Goal: Book appointment/travel/reservation

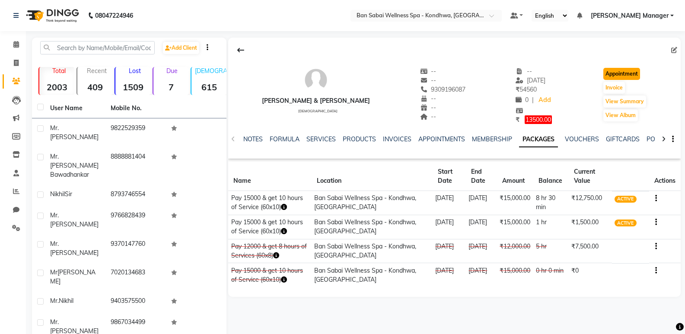
click at [627, 75] on button "Appointment" at bounding box center [621, 74] width 37 height 12
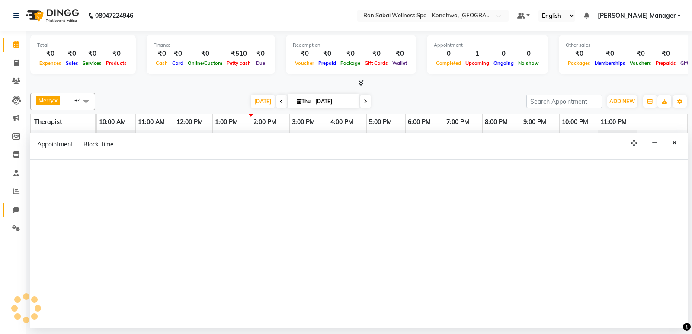
select select "tentative"
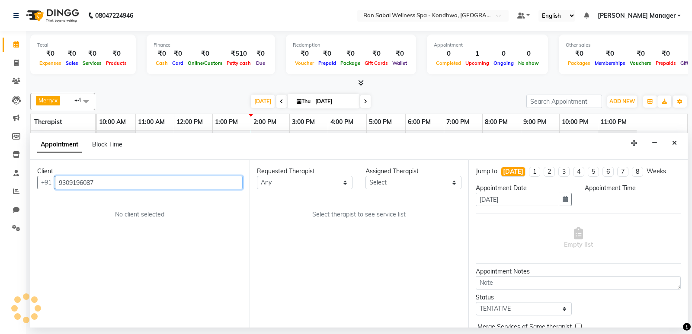
select select "660"
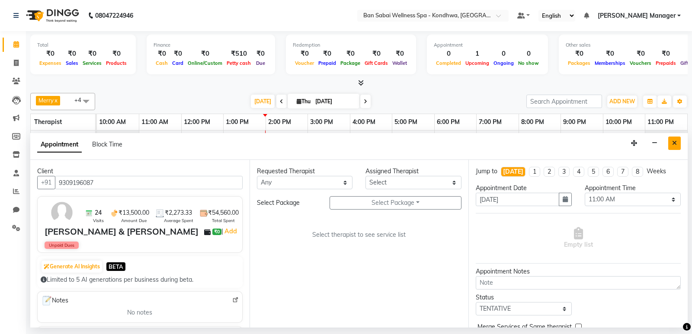
click at [675, 140] on icon "Close" at bounding box center [674, 143] width 5 height 6
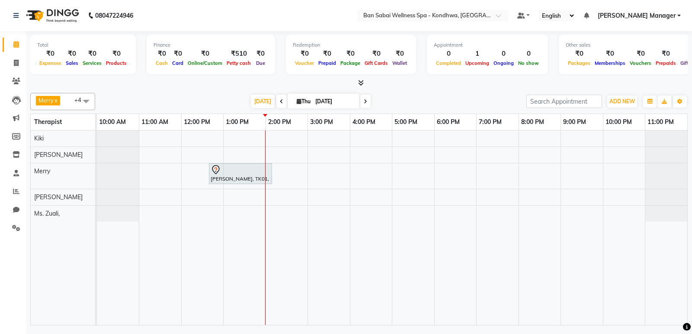
click at [277, 209] on div "[PERSON_NAME], TK01, 12:40 PM-02:10 PM, Balinese Massage (Medium to Strong Pres…" at bounding box center [392, 228] width 590 height 195
select select "78620"
select select "840"
select select "tentative"
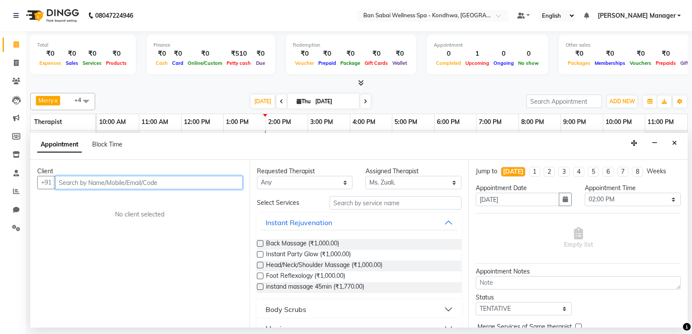
click at [192, 179] on input "text" at bounding box center [149, 182] width 188 height 13
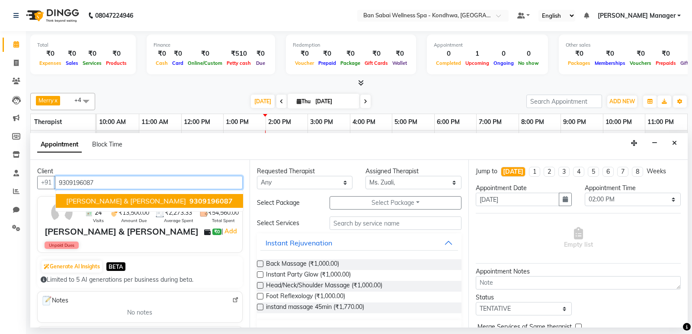
click at [189, 203] on span "9309196087" at bounding box center [210, 201] width 43 height 9
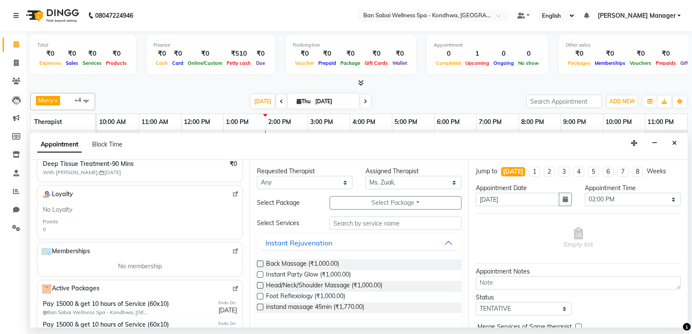
scroll to position [195, 0]
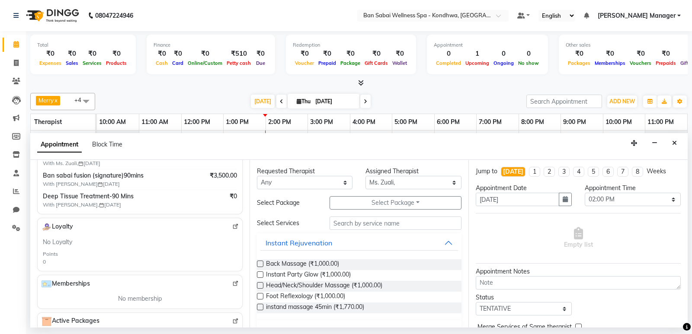
type input "9309196087"
click at [384, 223] on input "text" at bounding box center [395, 223] width 132 height 13
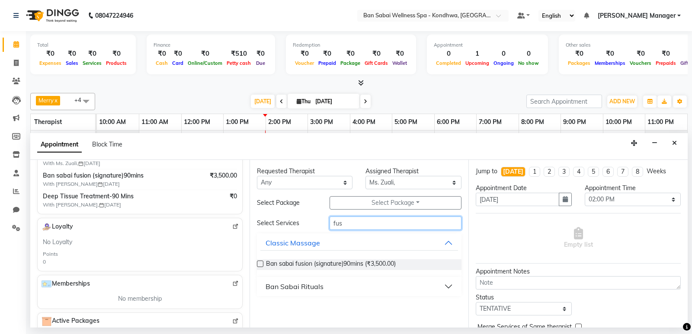
type input "fus"
click at [258, 264] on label at bounding box center [260, 264] width 6 height 6
click at [258, 264] on input "checkbox" at bounding box center [260, 265] width 6 height 6
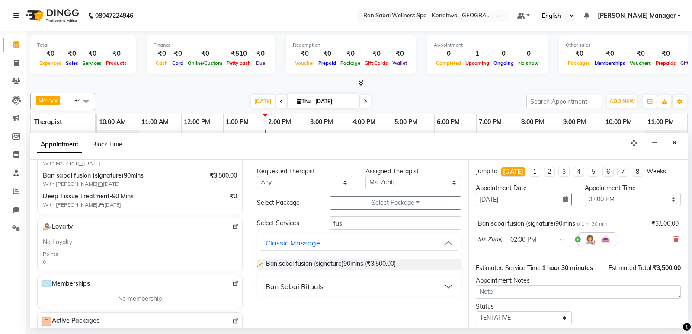
checkbox input "false"
click at [633, 200] on select "Select 11:00 AM 11:05 AM 11:10 AM 11:15 AM 11:20 AM 11:25 AM 11:30 AM 11:35 AM …" at bounding box center [632, 199] width 96 height 13
select select "885"
click at [584, 193] on select "Select 11:00 AM 11:05 AM 11:10 AM 11:15 AM 11:20 AM 11:25 AM 11:30 AM 11:35 AM …" at bounding box center [632, 199] width 96 height 13
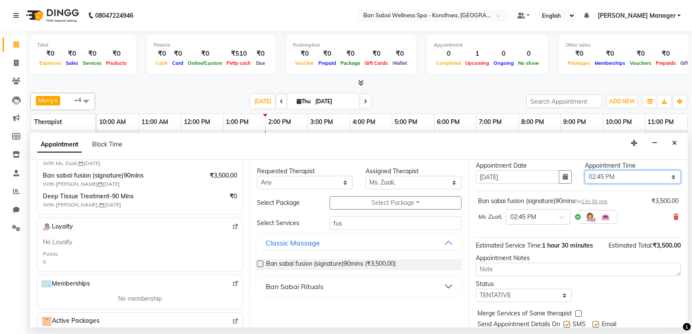
scroll to position [51, 0]
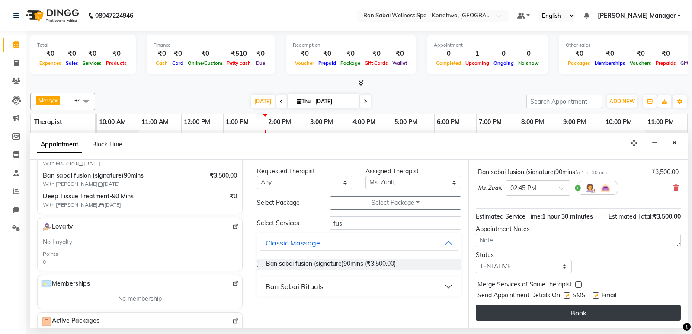
click at [580, 313] on button "Book" at bounding box center [578, 313] width 205 height 16
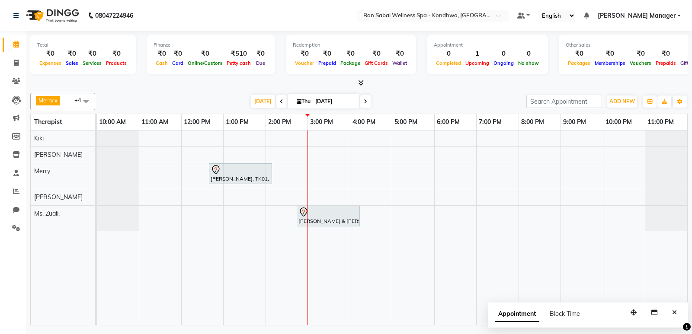
click at [392, 157] on div "[PERSON_NAME], TK01, 12:40 PM-02:10 PM, Balinese Massage (Medium to Strong Pres…" at bounding box center [392, 228] width 590 height 195
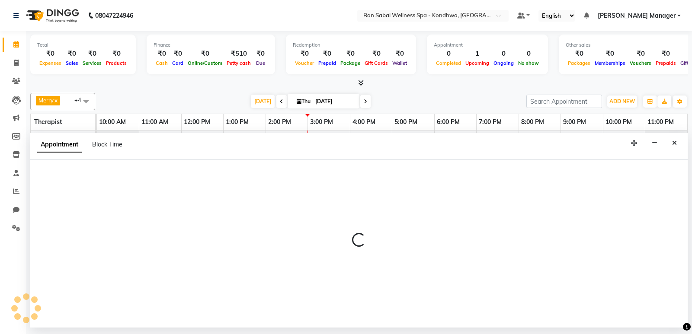
select select "78604"
select select "960"
select select "tentative"
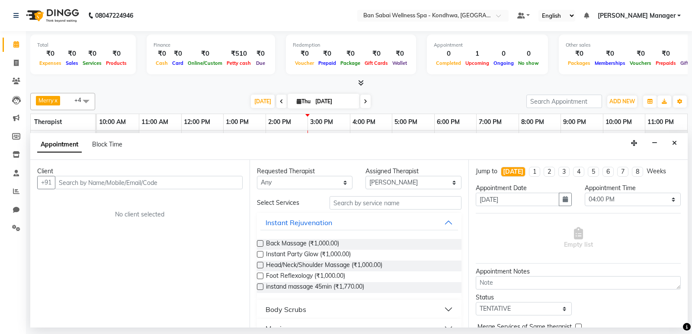
click at [182, 182] on input "text" at bounding box center [149, 182] width 188 height 13
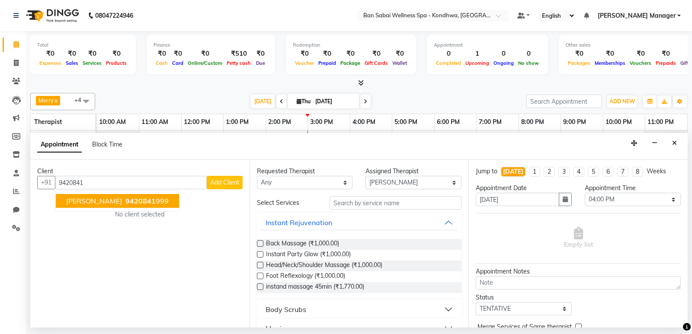
click at [125, 204] on span "9420841" at bounding box center [140, 201] width 30 height 9
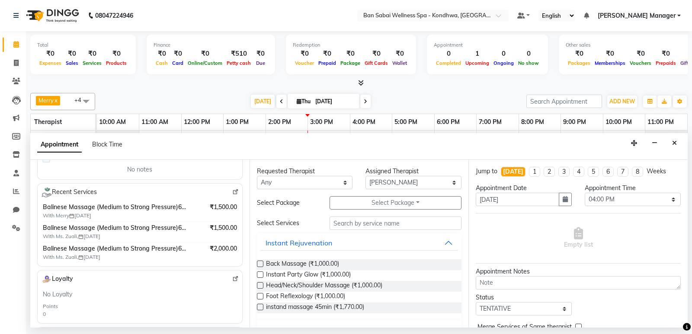
scroll to position [132, 0]
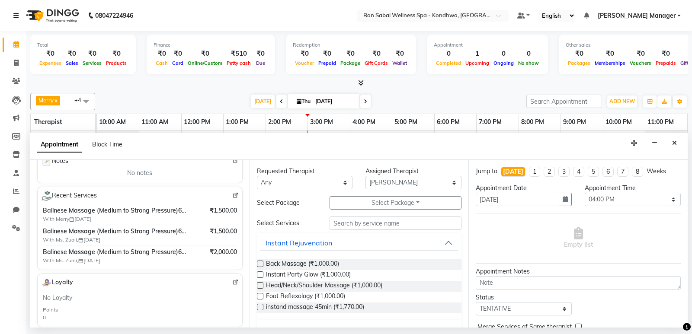
type input "9420841999"
click at [232, 194] on img at bounding box center [235, 195] width 6 height 6
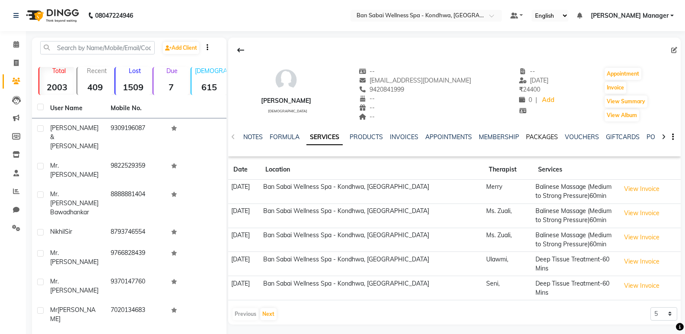
click at [540, 135] on link "PACKAGES" at bounding box center [542, 137] width 32 height 8
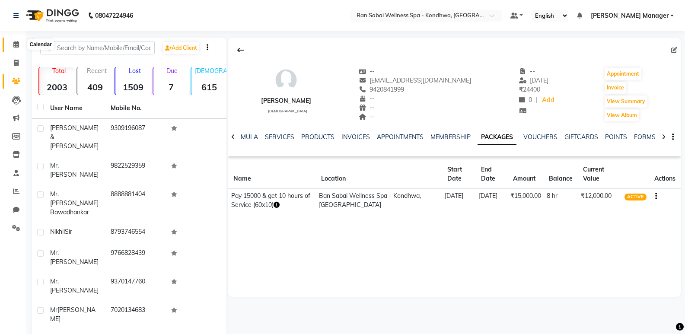
click at [14, 45] on icon at bounding box center [16, 44] width 6 height 6
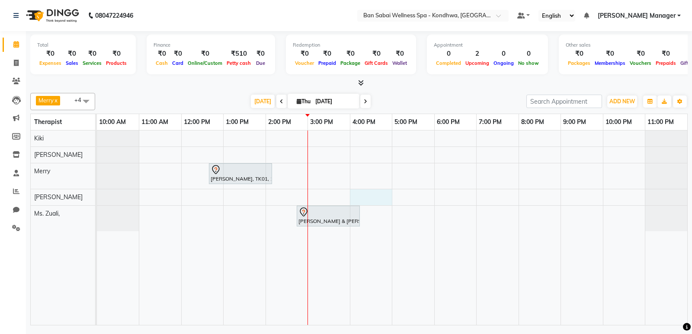
click at [391, 193] on div "[PERSON_NAME], TK01, 12:40 PM-02:10 PM, Balinese Massage (Medium to Strong Pres…" at bounding box center [392, 228] width 590 height 195
select select "78618"
select select "960"
select select "tentative"
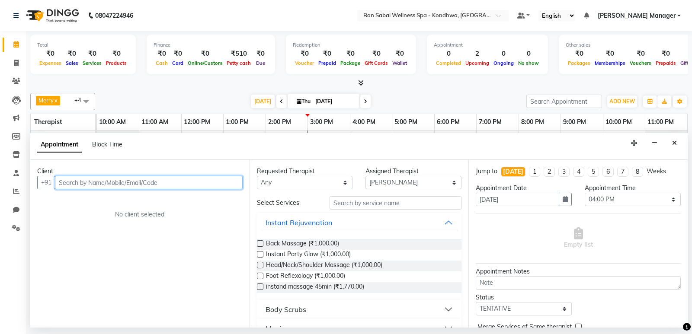
click at [193, 184] on input "text" at bounding box center [149, 182] width 188 height 13
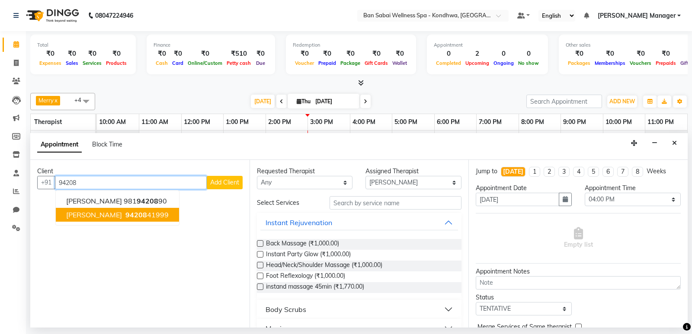
click at [138, 217] on ngb-highlight "94208 41999" at bounding box center [146, 215] width 45 height 9
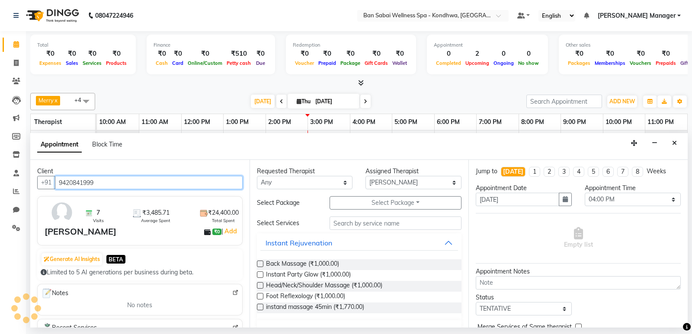
type input "9420841999"
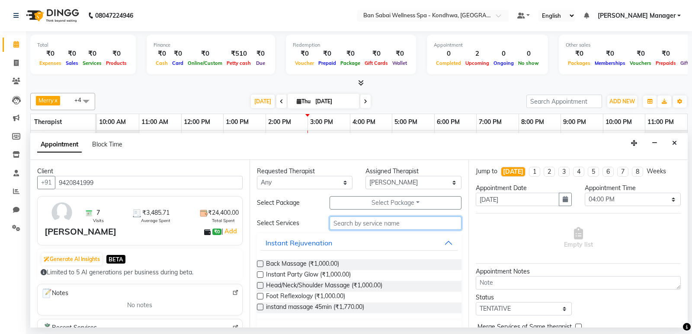
click at [390, 223] on input "text" at bounding box center [395, 223] width 132 height 13
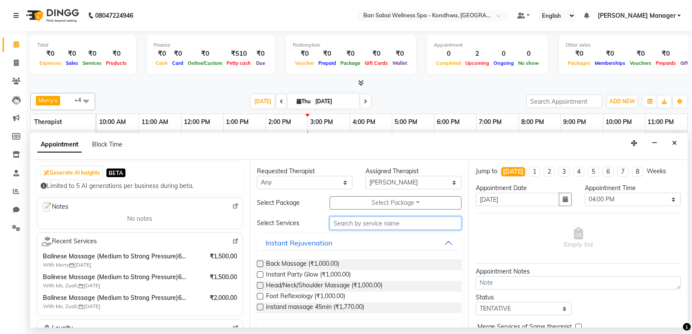
click at [357, 227] on input "text" at bounding box center [395, 223] width 132 height 13
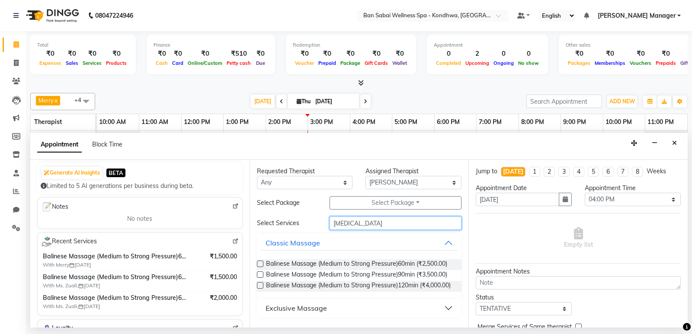
type input "bal"
click at [261, 275] on label at bounding box center [260, 274] width 6 height 6
click at [261, 275] on input "checkbox" at bounding box center [260, 276] width 6 height 6
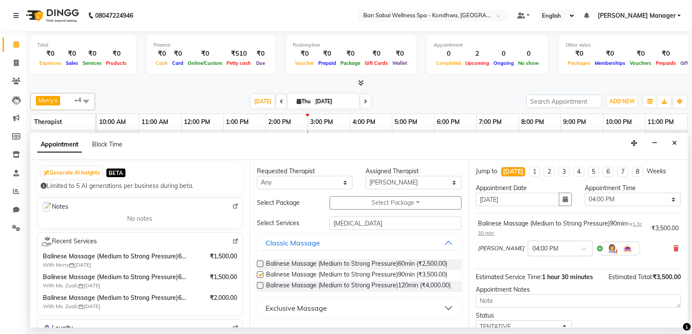
checkbox input "false"
click at [649, 197] on select "Select 11:00 AM 11:05 AM 11:10 AM 11:15 AM 11:20 AM 11:25 AM 11:30 AM 11:35 AM …" at bounding box center [632, 199] width 96 height 13
select select "1020"
click at [584, 193] on select "Select 11:00 AM 11:05 AM 11:10 AM 11:15 AM 11:20 AM 11:25 AM 11:30 AM 11:35 AM …" at bounding box center [632, 199] width 96 height 13
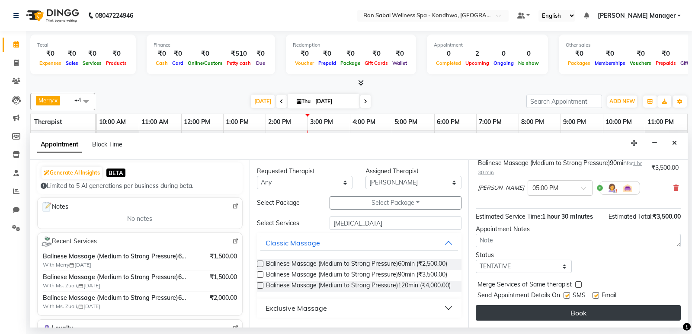
click at [599, 315] on button "Book" at bounding box center [578, 313] width 205 height 16
